Goal: Task Accomplishment & Management: Manage account settings

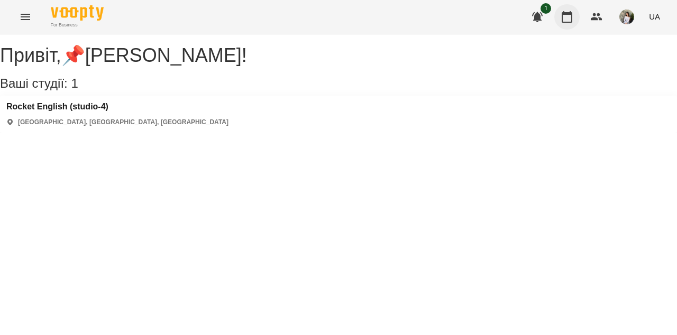
click at [564, 24] on button "button" at bounding box center [566, 16] width 25 height 25
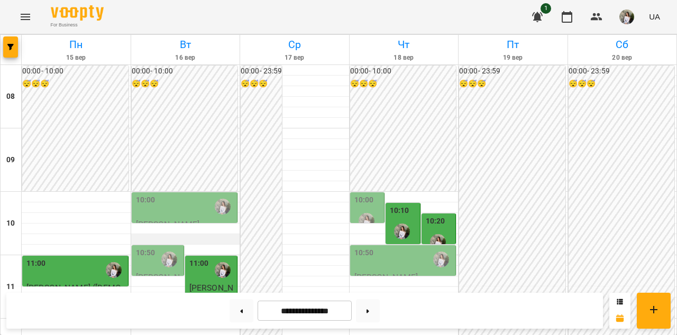
scroll to position [51, 0]
click at [369, 247] on div "10:50" at bounding box center [364, 259] width 20 height 24
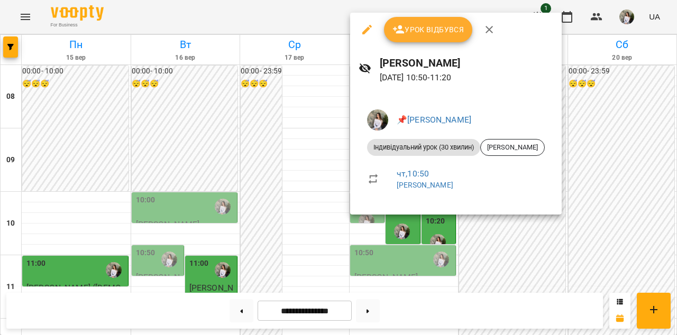
click at [490, 32] on icon "button" at bounding box center [488, 29] width 7 height 7
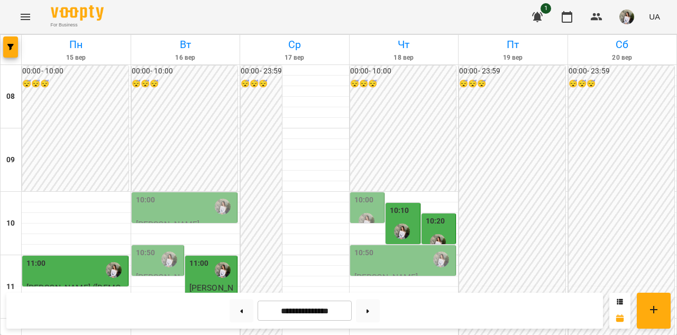
click at [165, 195] on div "10:00" at bounding box center [185, 207] width 99 height 24
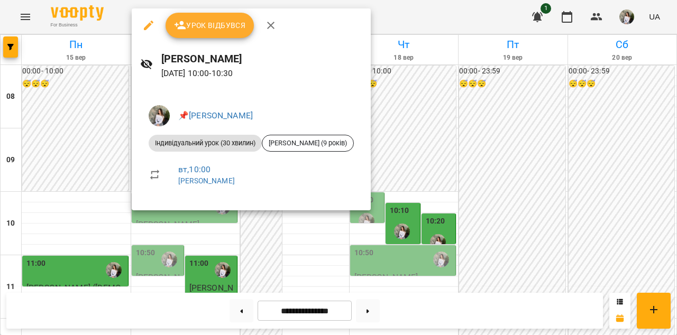
click at [267, 25] on icon "button" at bounding box center [270, 25] width 13 height 13
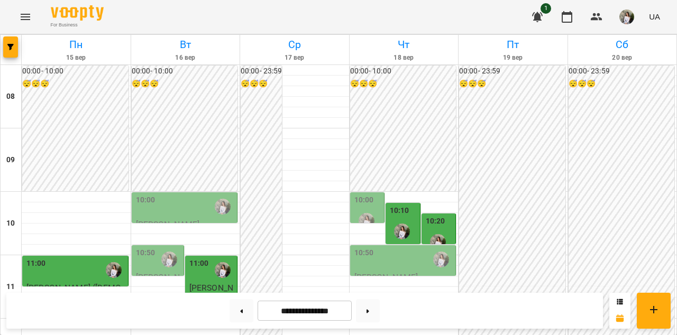
scroll to position [344, 0]
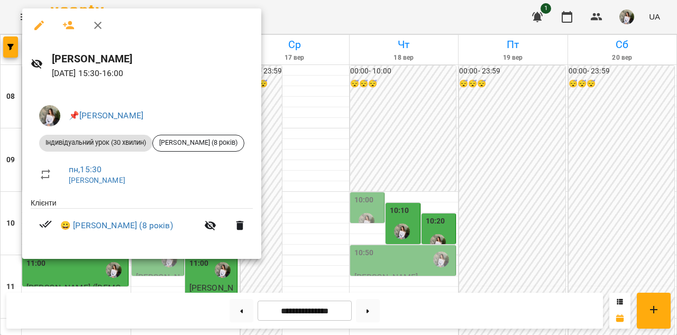
click at [106, 14] on div at bounding box center [141, 25] width 239 height 34
click at [98, 23] on icon "button" at bounding box center [97, 25] width 13 height 13
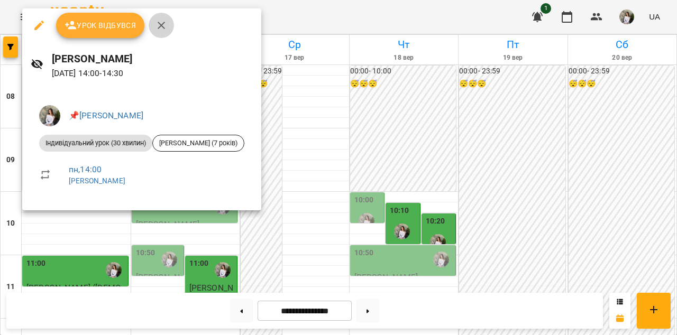
click at [156, 30] on icon "button" at bounding box center [161, 25] width 13 height 13
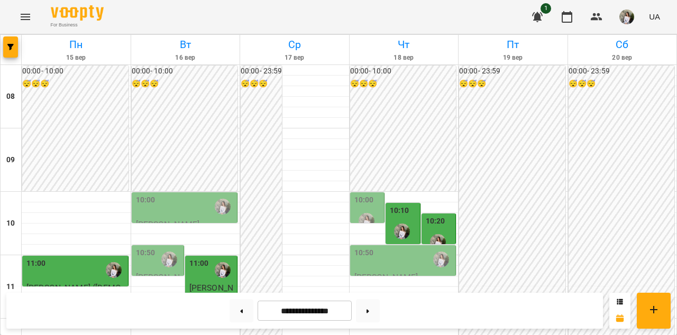
scroll to position [142, 0]
click at [79, 258] on div "11:00" at bounding box center [75, 270] width 99 height 24
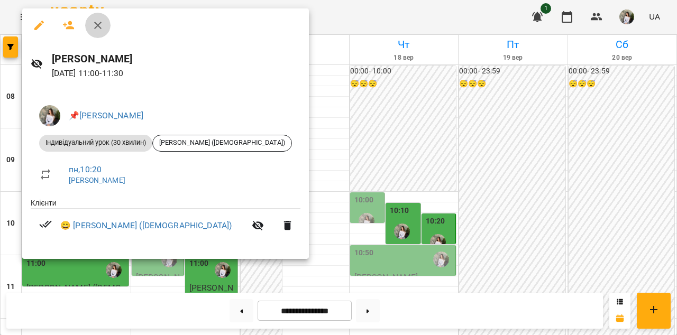
click at [95, 22] on icon "button" at bounding box center [97, 25] width 13 height 13
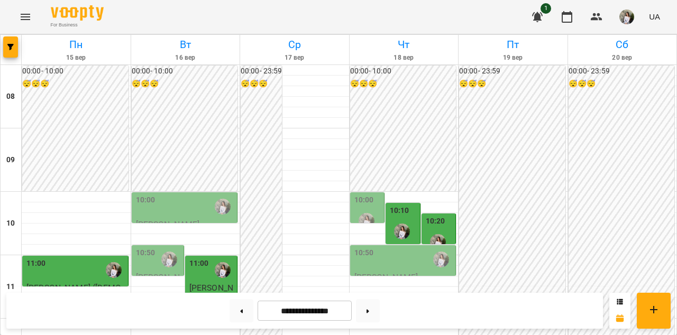
scroll to position [113, 0]
click at [183, 195] on div "10:00" at bounding box center [185, 207] width 99 height 24
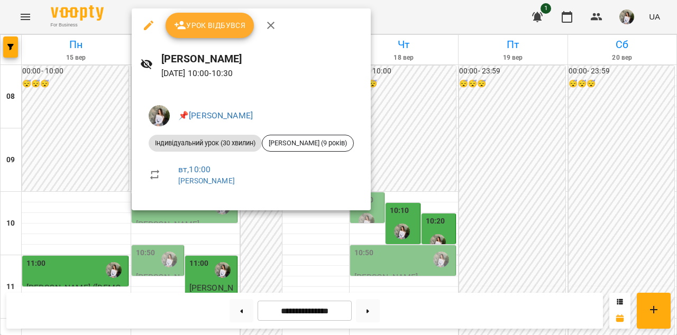
click at [264, 25] on icon "button" at bounding box center [270, 25] width 13 height 13
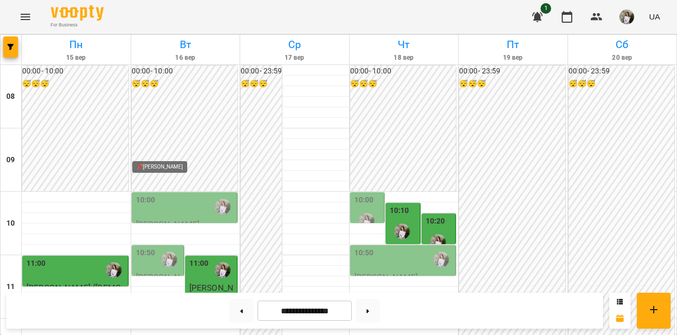
click at [168, 252] on img "📌Горохова Ольга Ігорівна" at bounding box center [169, 260] width 16 height 16
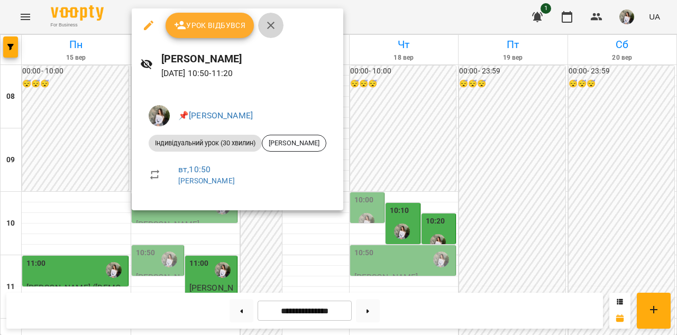
click at [271, 21] on icon "button" at bounding box center [270, 25] width 13 height 13
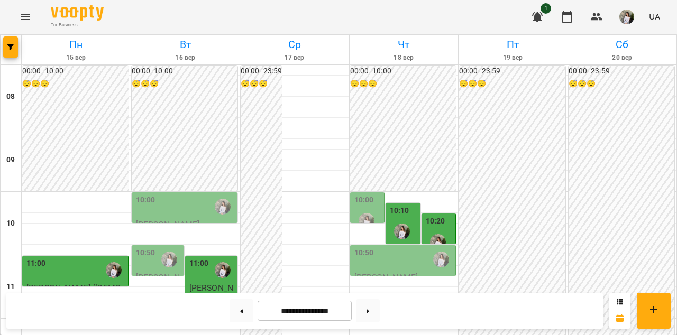
click at [214, 283] on span "[PERSON_NAME] ([DEMOGRAPHIC_DATA])" at bounding box center [211, 302] width 45 height 38
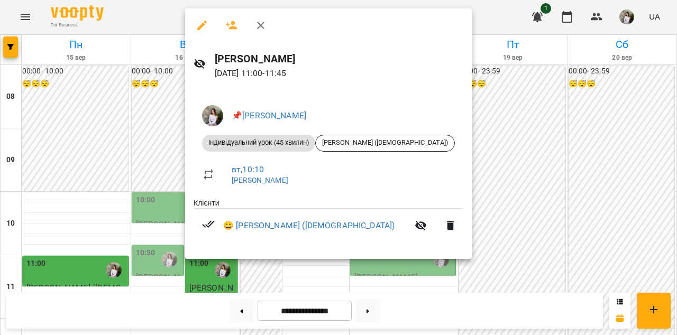
click at [262, 29] on icon "button" at bounding box center [260, 25] width 13 height 13
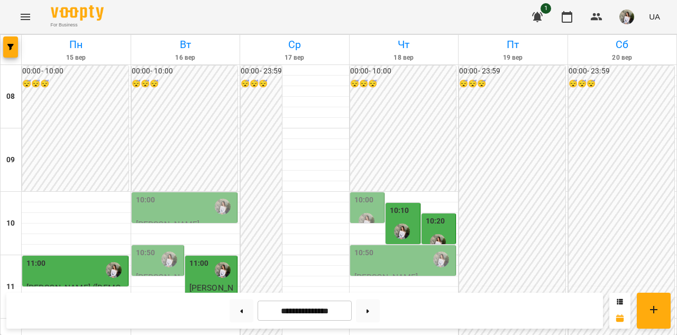
scroll to position [339, 0]
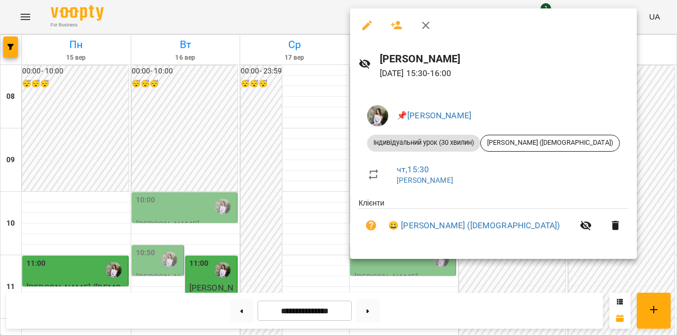
click at [426, 26] on icon "button" at bounding box center [425, 25] width 7 height 7
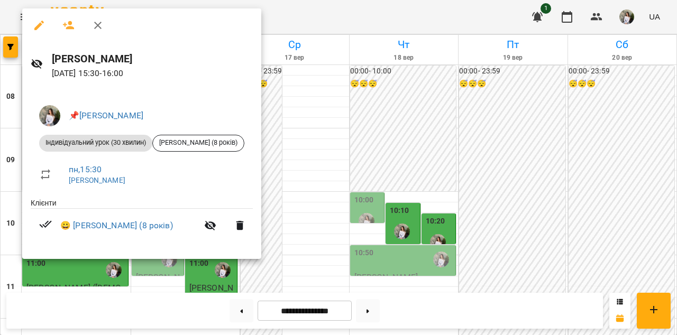
click at [105, 26] on button "button" at bounding box center [97, 25] width 25 height 25
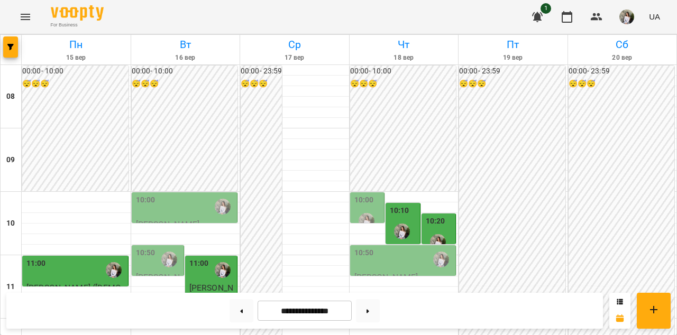
scroll to position [43, 0]
click at [385, 247] on div "10:50" at bounding box center [403, 259] width 99 height 24
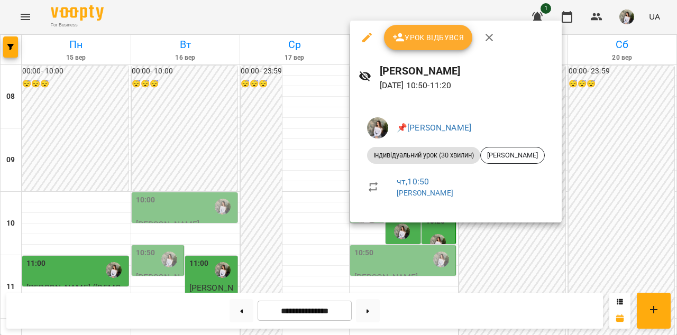
click at [488, 33] on icon "button" at bounding box center [489, 37] width 13 height 13
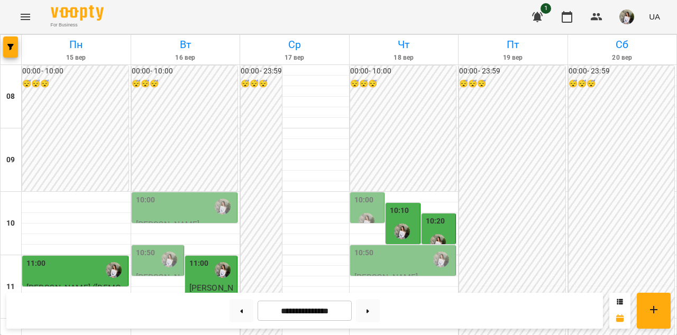
click at [442, 216] on label "10:20" at bounding box center [436, 222] width 20 height 12
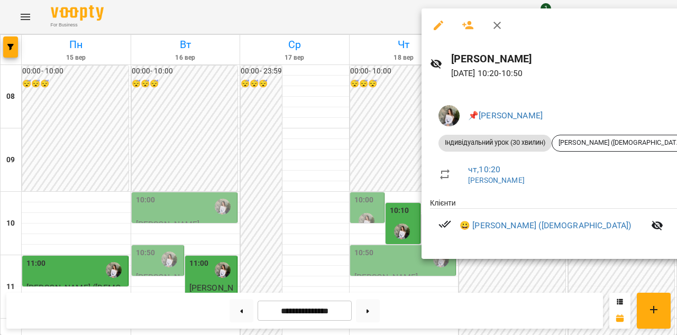
click at [495, 23] on icon "button" at bounding box center [496, 25] width 7 height 7
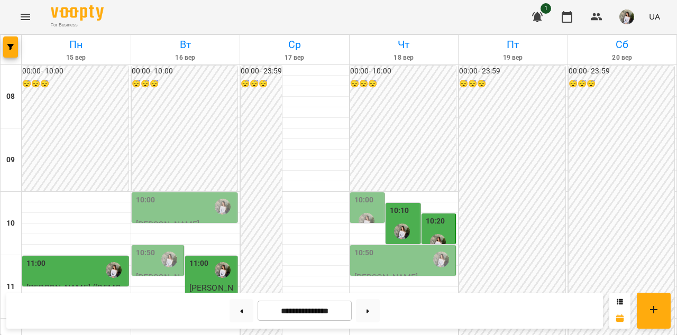
click at [410, 219] on div at bounding box center [402, 231] width 24 height 24
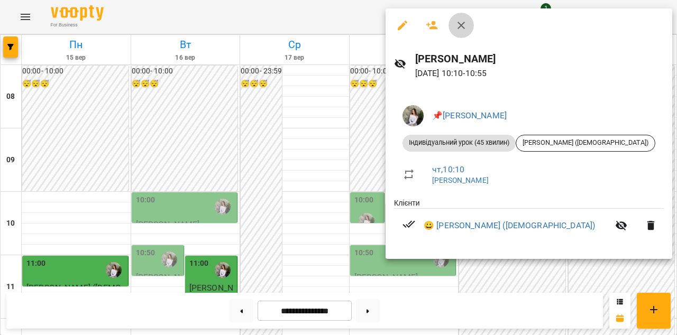
click at [462, 21] on icon "button" at bounding box center [461, 25] width 13 height 13
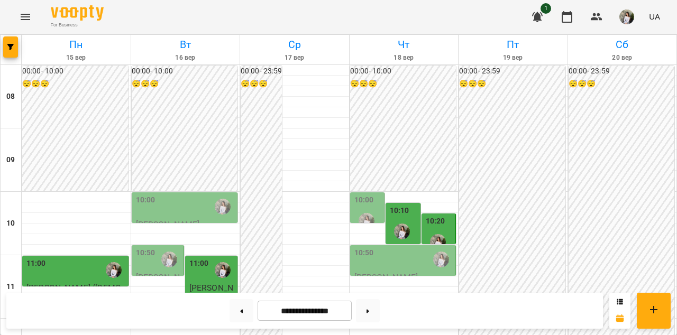
scroll to position [439, 0]
